Goal: Task Accomplishment & Management: Use online tool/utility

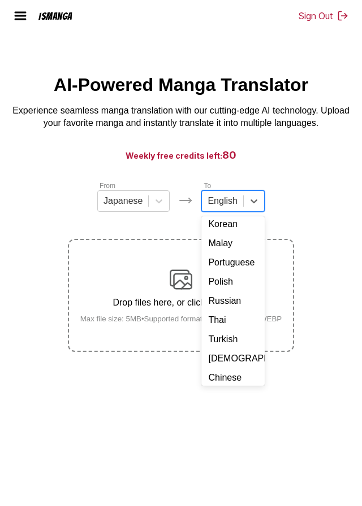
scroll to position [169, 0]
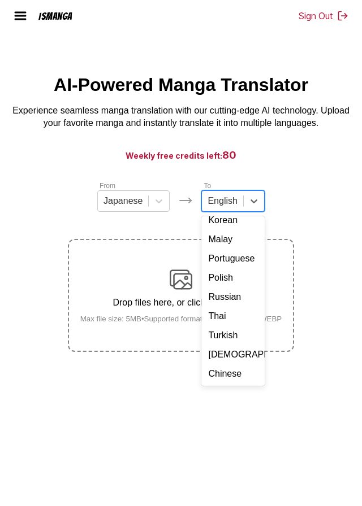
click at [216, 384] on div "Chinese" at bounding box center [232, 373] width 63 height 19
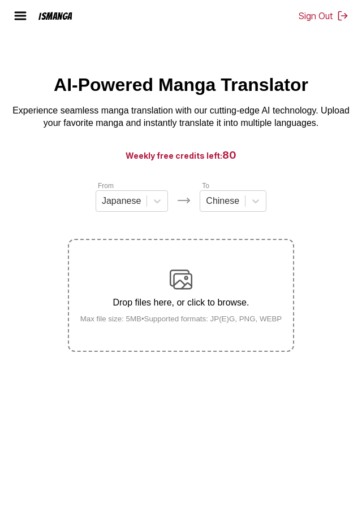
click at [179, 291] on img at bounding box center [181, 279] width 23 height 23
click at [0, 0] on input "Drop files here, or click to browse. Max file size: 5MB • Supported formats: JP…" at bounding box center [0, 0] width 0 height 0
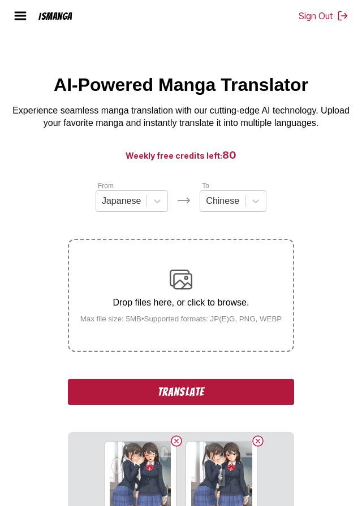
click at [126, 405] on button "Translate" at bounding box center [181, 392] width 226 height 26
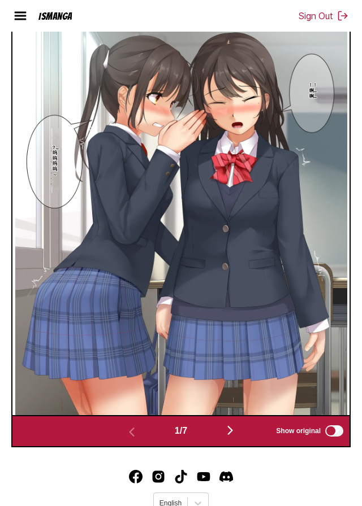
scroll to position [423, 0]
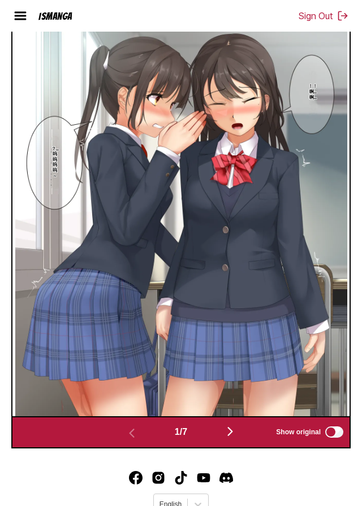
click at [231, 438] on img "button" at bounding box center [230, 432] width 14 height 14
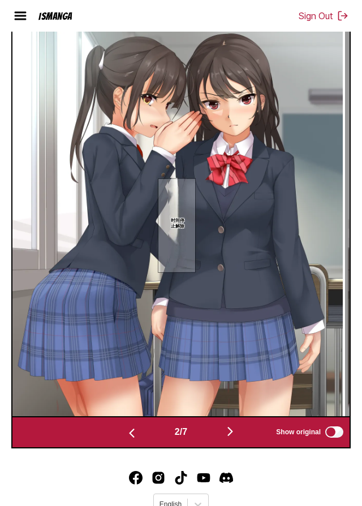
click at [230, 438] on img "button" at bounding box center [230, 432] width 14 height 14
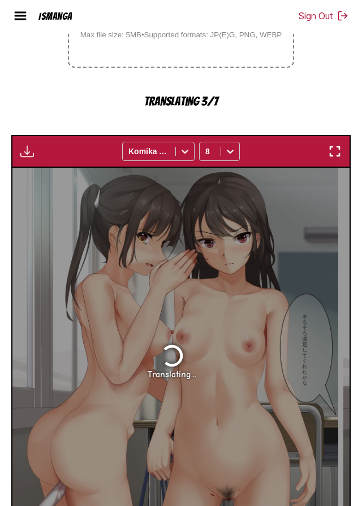
scroll to position [278, 0]
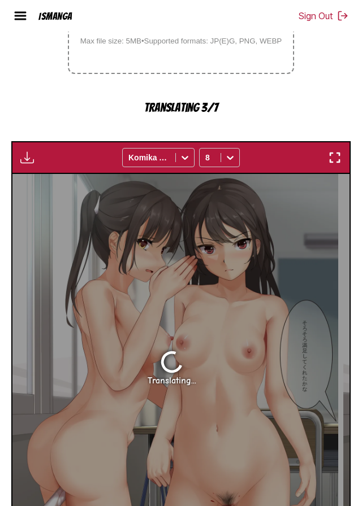
click at [134, 45] on div "Drop files here, or click to browse. Max file size: 5MB • Supported formats: JP…" at bounding box center [181, 17] width 220 height 55
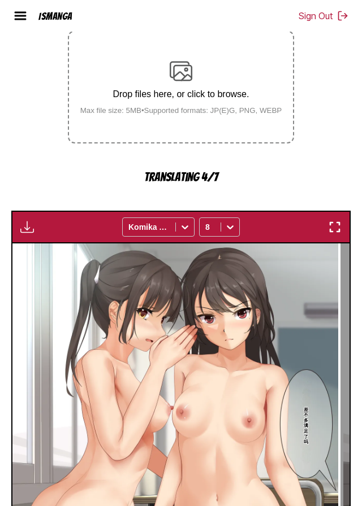
scroll to position [203, 0]
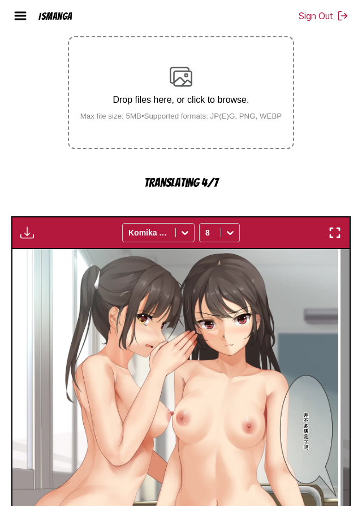
click at [174, 88] on img at bounding box center [181, 77] width 23 height 23
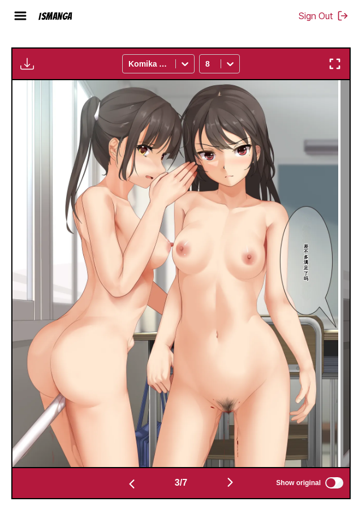
scroll to position [370, 0]
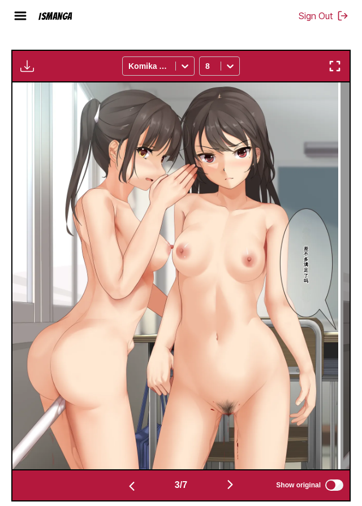
click at [225, 494] on button "button" at bounding box center [230, 485] width 68 height 16
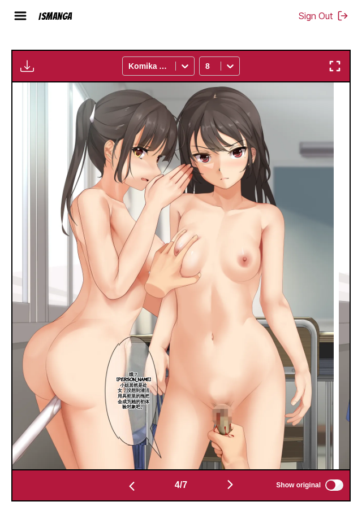
click at [233, 492] on img "button" at bounding box center [230, 485] width 14 height 14
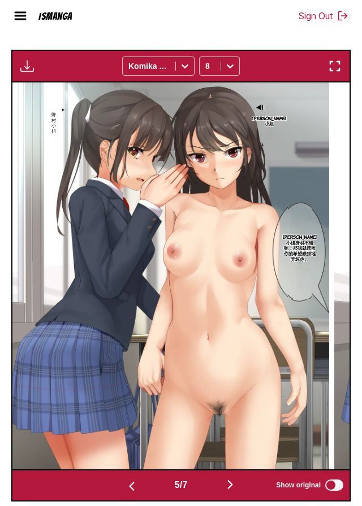
click at [232, 492] on img "button" at bounding box center [230, 485] width 14 height 14
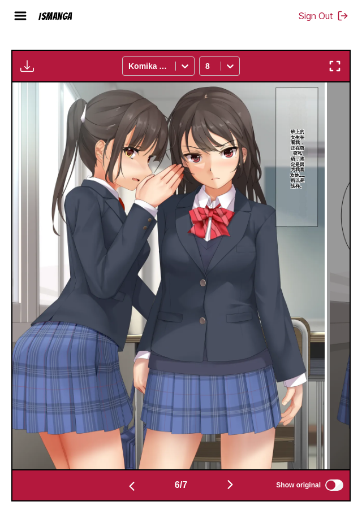
click at [232, 492] on img "button" at bounding box center [230, 485] width 14 height 14
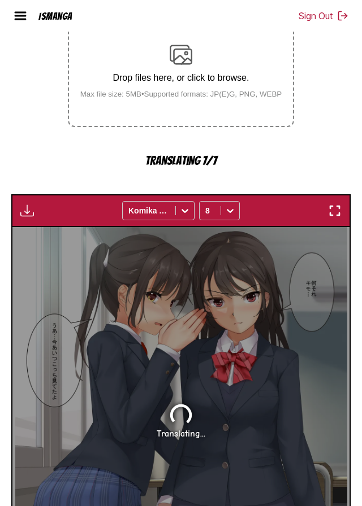
scroll to position [225, 0]
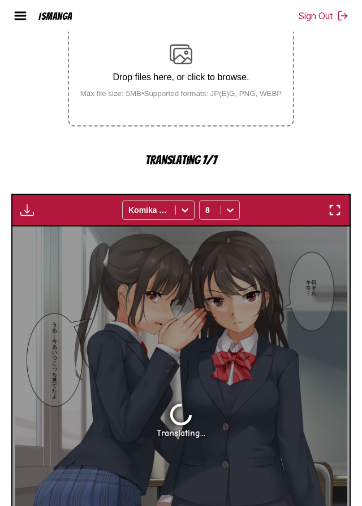
click at [173, 64] on img at bounding box center [181, 54] width 23 height 23
click at [178, 66] on img at bounding box center [181, 54] width 23 height 23
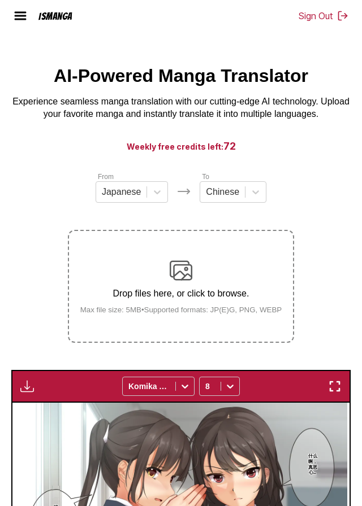
scroll to position [0, 0]
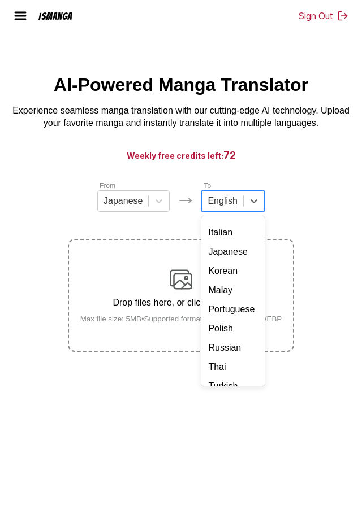
scroll to position [169, 0]
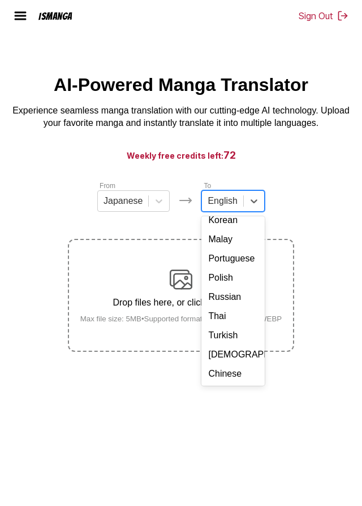
click at [220, 384] on div "Chinese" at bounding box center [232, 373] width 63 height 19
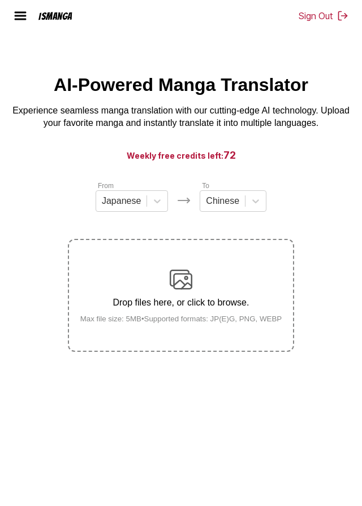
click at [172, 316] on div "Drop files here, or click to browse. Max file size: 5MB • Supported formats: JP…" at bounding box center [181, 295] width 220 height 55
click at [0, 0] on input "Drop files here, or click to browse. Max file size: 5MB • Supported formats: JP…" at bounding box center [0, 0] width 0 height 0
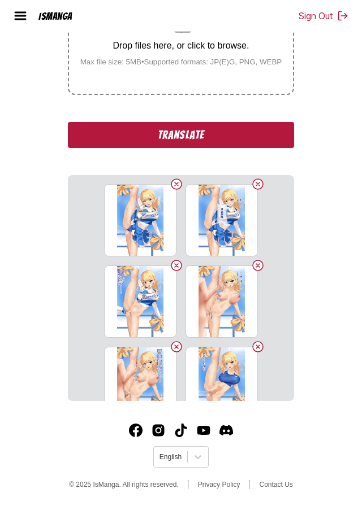
scroll to position [279, 0]
click at [270, 132] on button "Translate" at bounding box center [181, 135] width 226 height 26
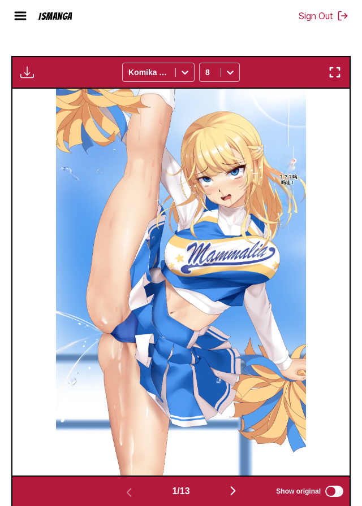
scroll to position [444, 0]
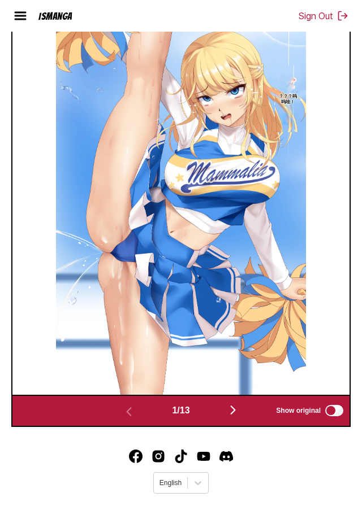
click at [243, 419] on button "button" at bounding box center [233, 411] width 68 height 16
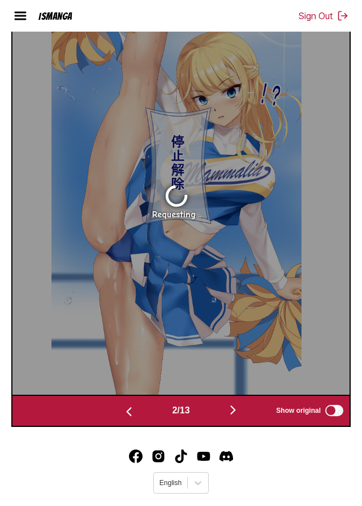
click at [240, 417] on img "button" at bounding box center [233, 410] width 14 height 14
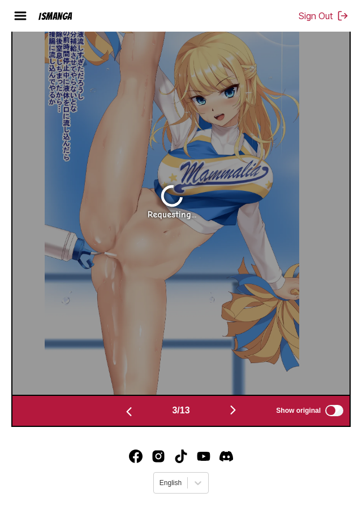
click at [245, 419] on button "button" at bounding box center [233, 411] width 68 height 16
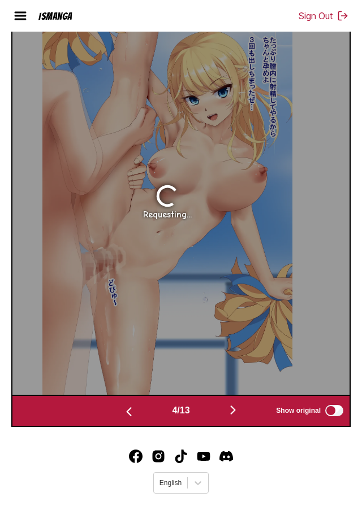
click at [245, 419] on button "button" at bounding box center [233, 411] width 68 height 16
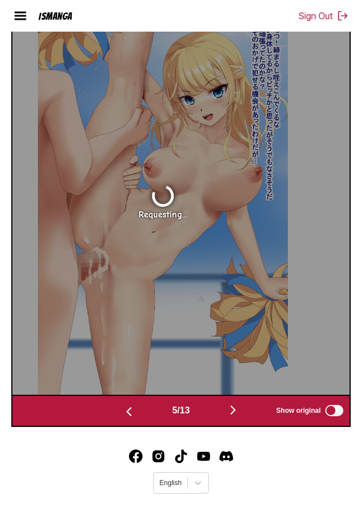
click at [245, 419] on button "button" at bounding box center [233, 411] width 68 height 16
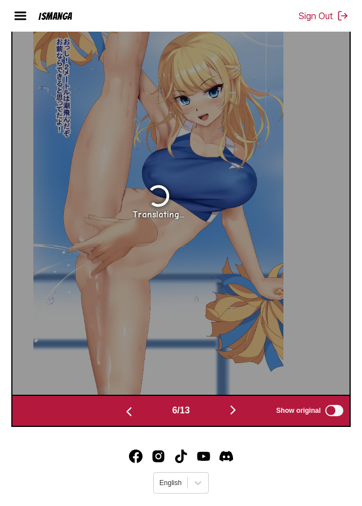
click at [246, 419] on button "button" at bounding box center [233, 411] width 68 height 16
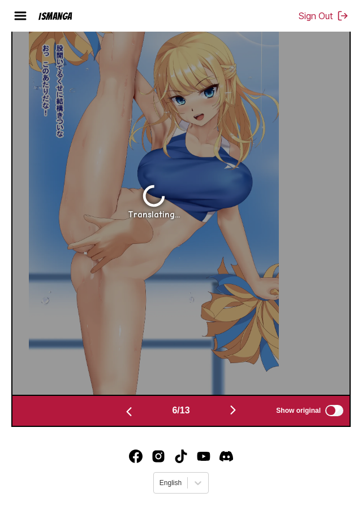
click at [246, 419] on button "button" at bounding box center [233, 411] width 68 height 16
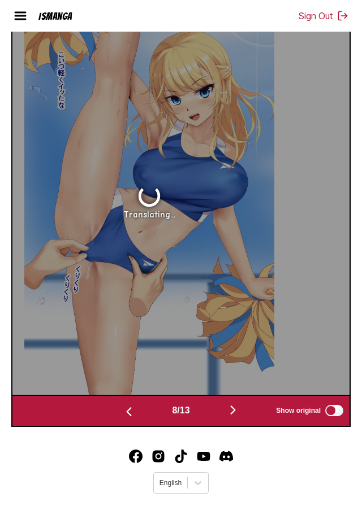
click at [246, 419] on button "button" at bounding box center [233, 411] width 68 height 16
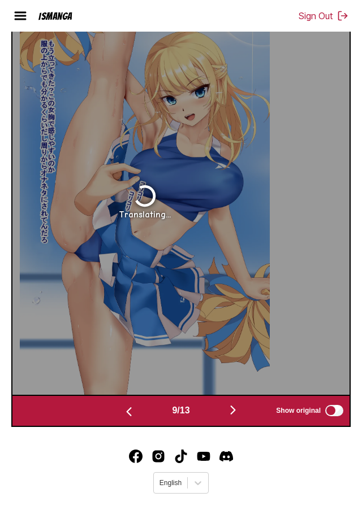
click at [247, 419] on button "button" at bounding box center [233, 411] width 68 height 16
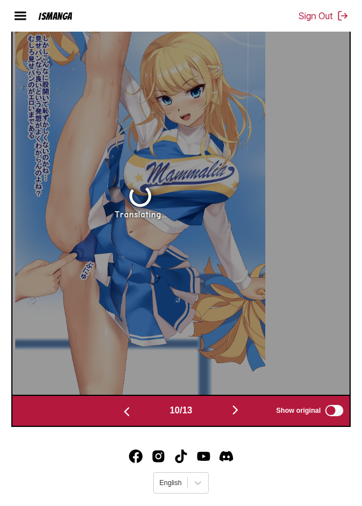
click at [247, 419] on button "button" at bounding box center [235, 411] width 68 height 16
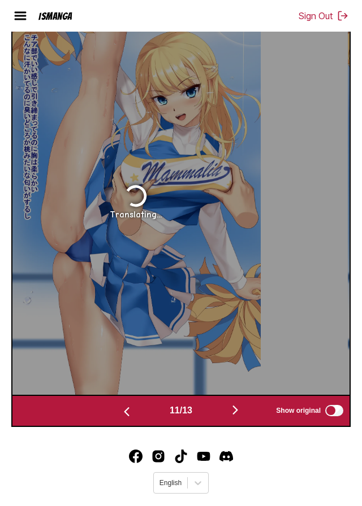
click at [109, 419] on button "button" at bounding box center [127, 411] width 68 height 16
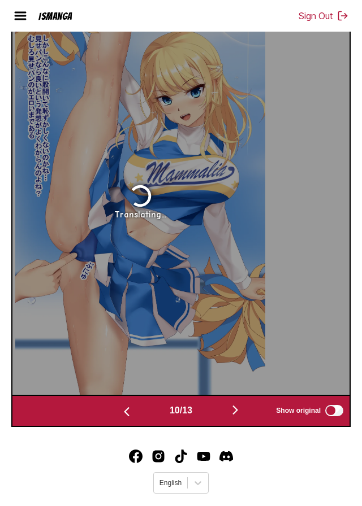
click at [120, 419] on img "button" at bounding box center [127, 412] width 14 height 14
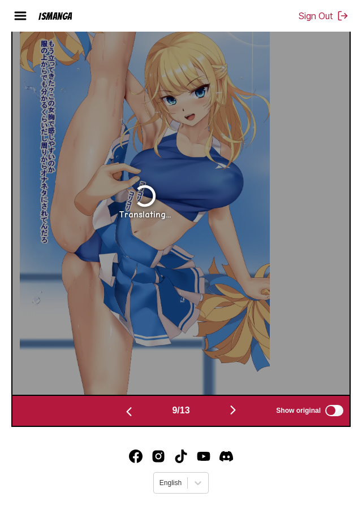
click at [122, 419] on img "button" at bounding box center [129, 412] width 14 height 14
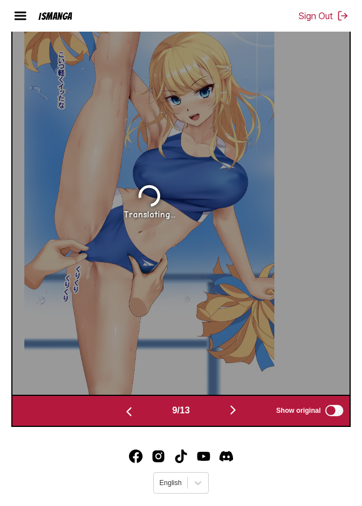
click at [123, 419] on img "button" at bounding box center [129, 412] width 14 height 14
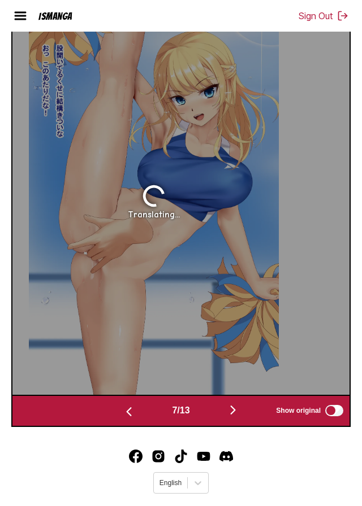
click at [124, 419] on img "button" at bounding box center [129, 412] width 14 height 14
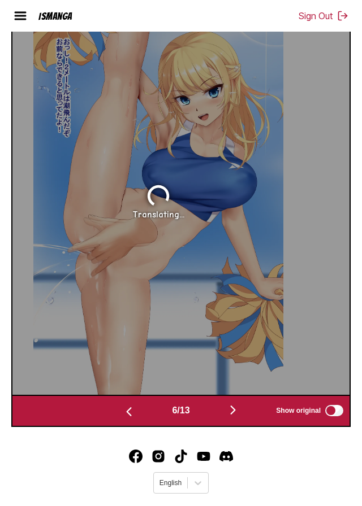
click at [127, 419] on img "button" at bounding box center [129, 412] width 14 height 14
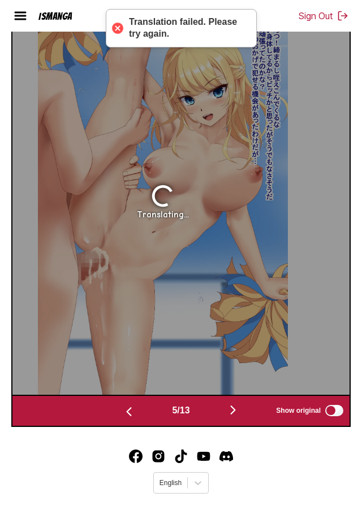
click at [127, 419] on img "button" at bounding box center [129, 412] width 14 height 14
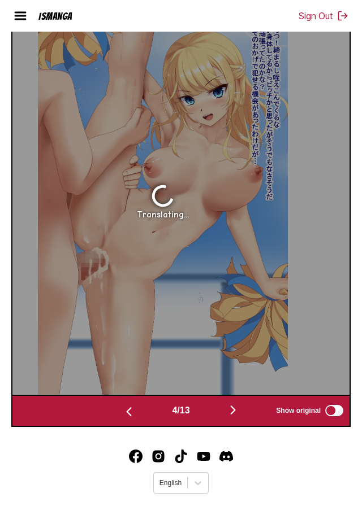
scroll to position [0, 1024]
